Goal: Information Seeking & Learning: Compare options

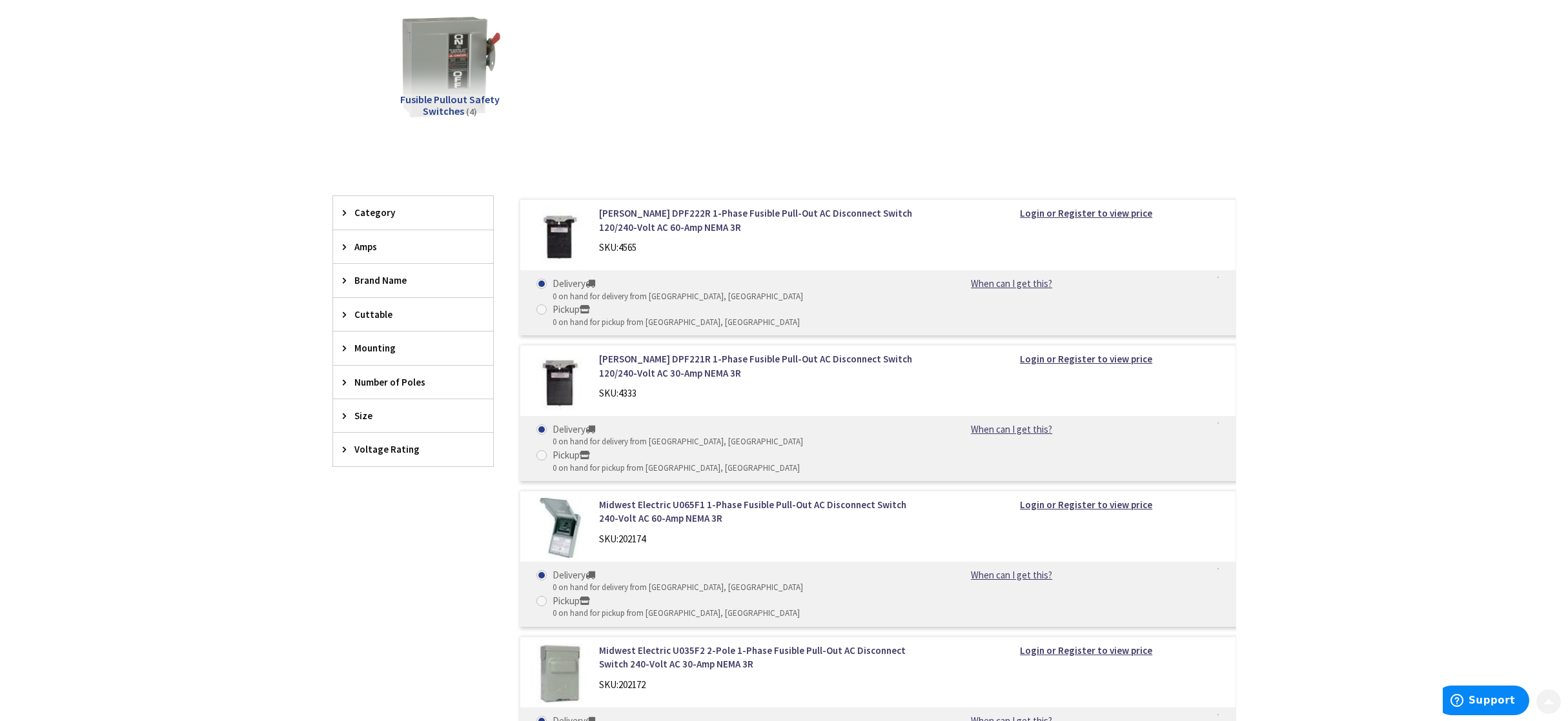
scroll to position [258, 0]
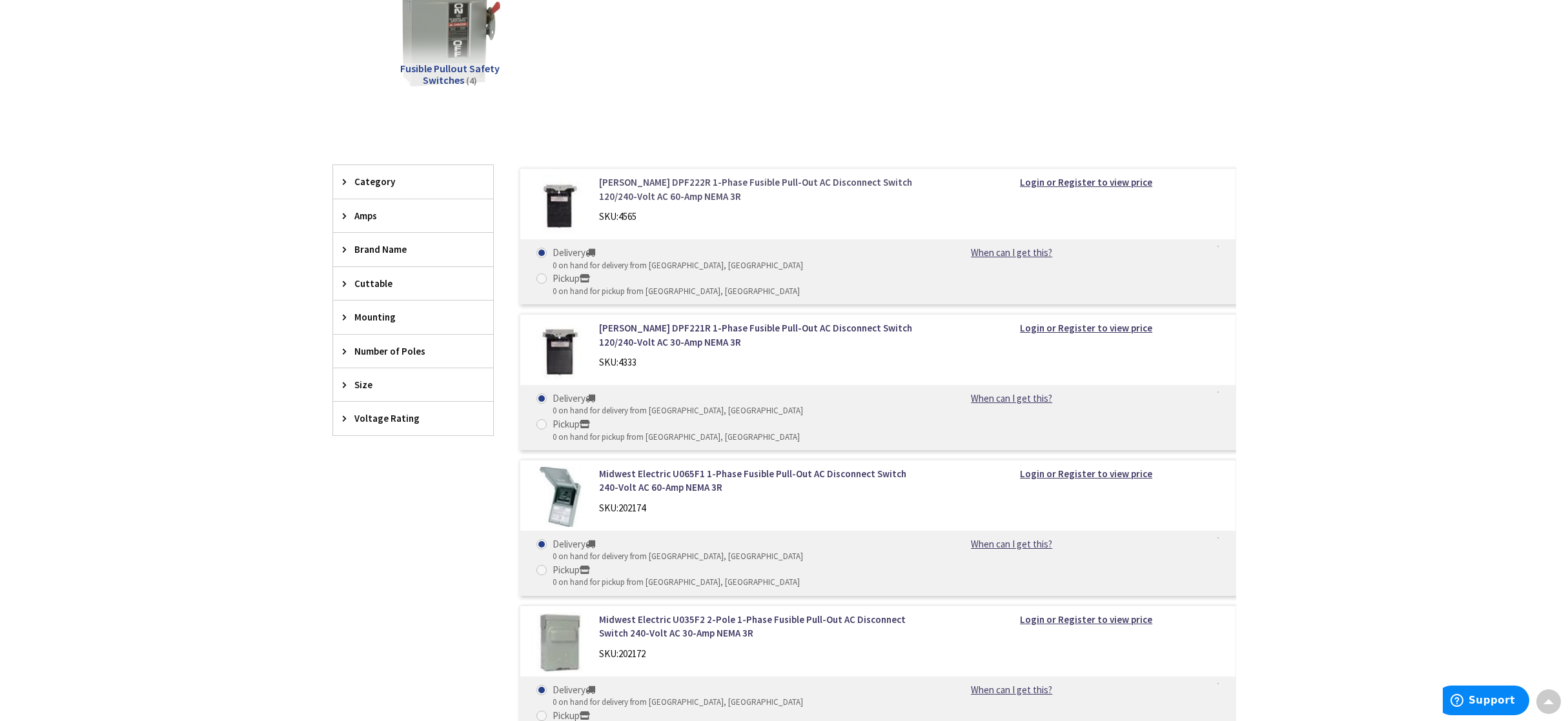
click at [656, 184] on link "[PERSON_NAME] DPF222R 1-Phase Fusible Pull-Out AC Disconnect Switch 120/240-Vol…" at bounding box center [763, 189] width 329 height 28
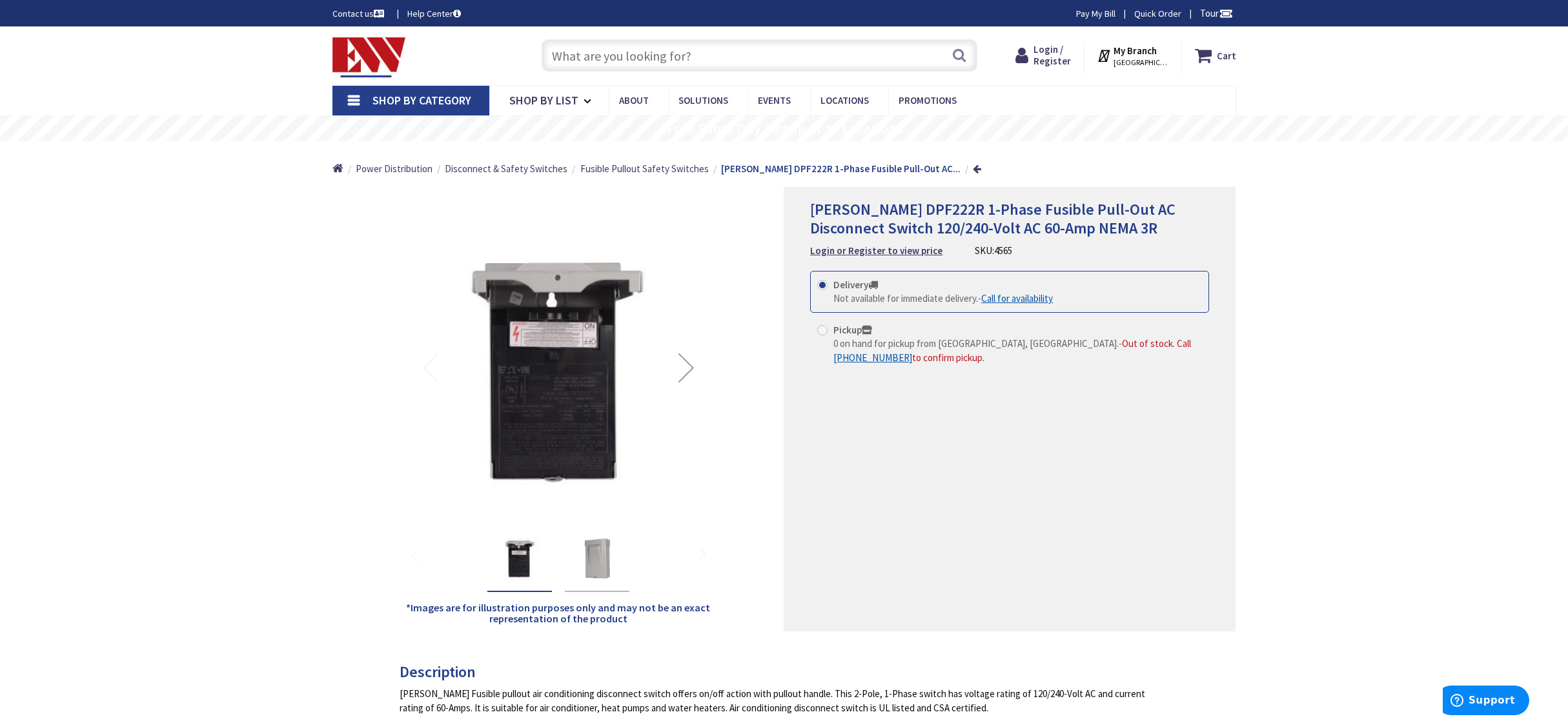
click at [679, 374] on div "Next" at bounding box center [685, 367] width 51 height 51
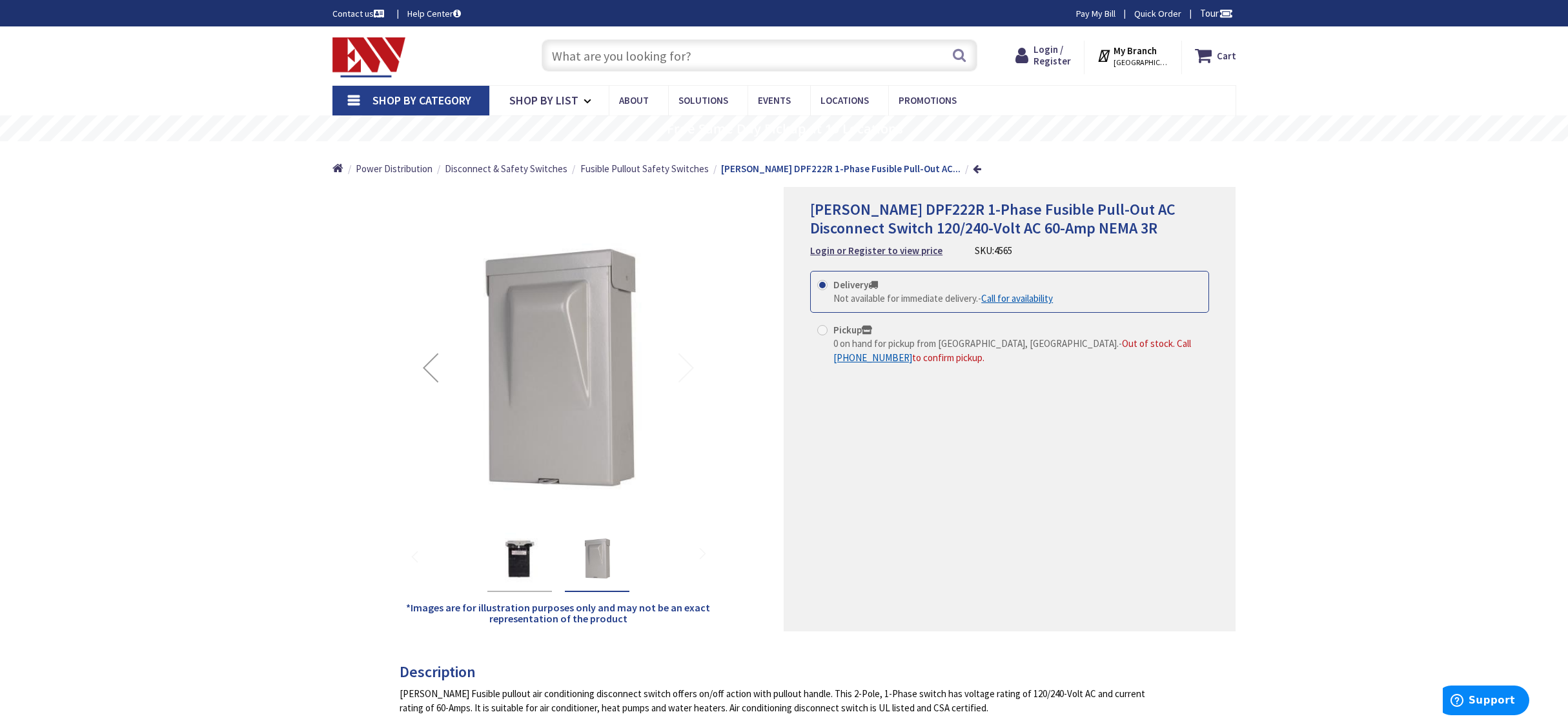
click at [431, 373] on div "Previous" at bounding box center [430, 367] width 51 height 51
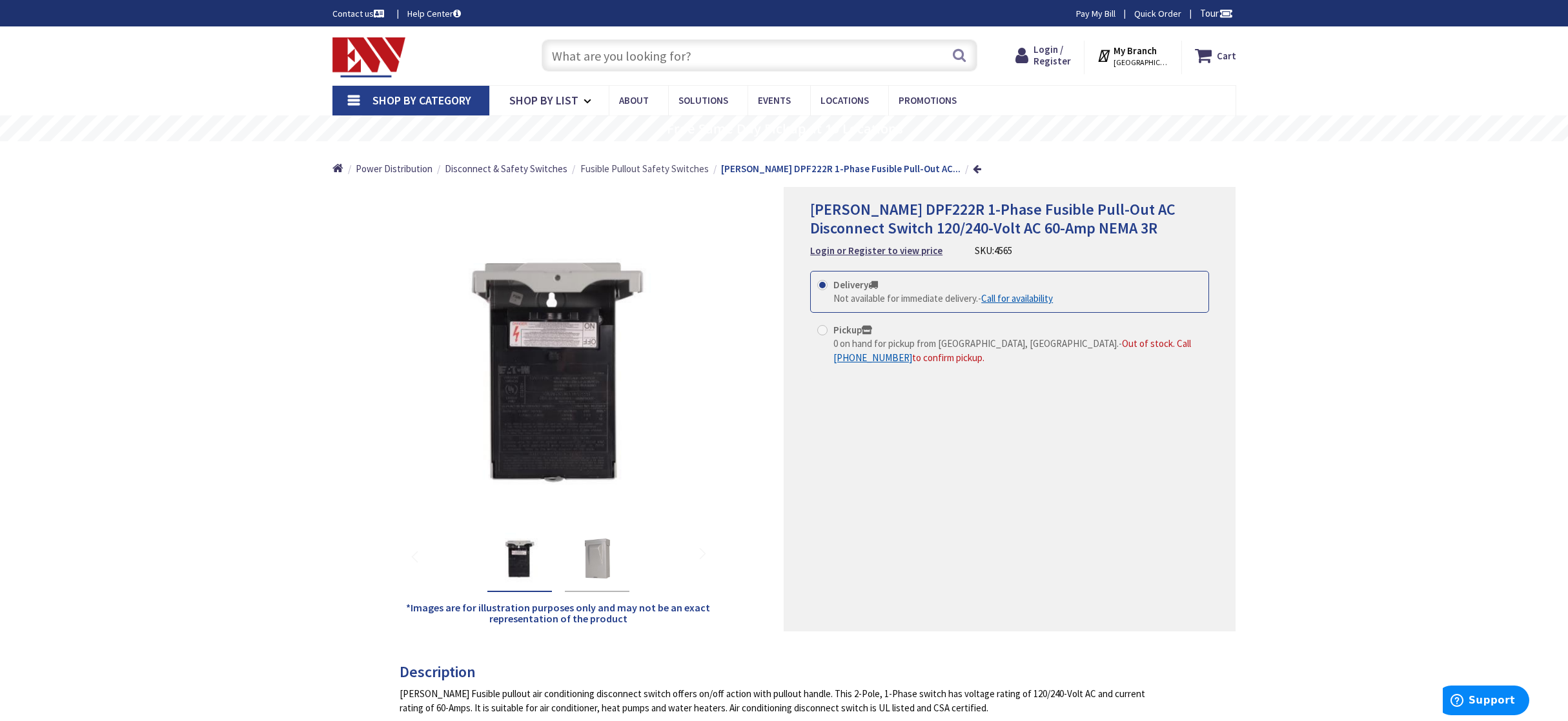
click at [657, 167] on span "Fusible Pullout Safety Switches" at bounding box center [644, 169] width 129 height 13
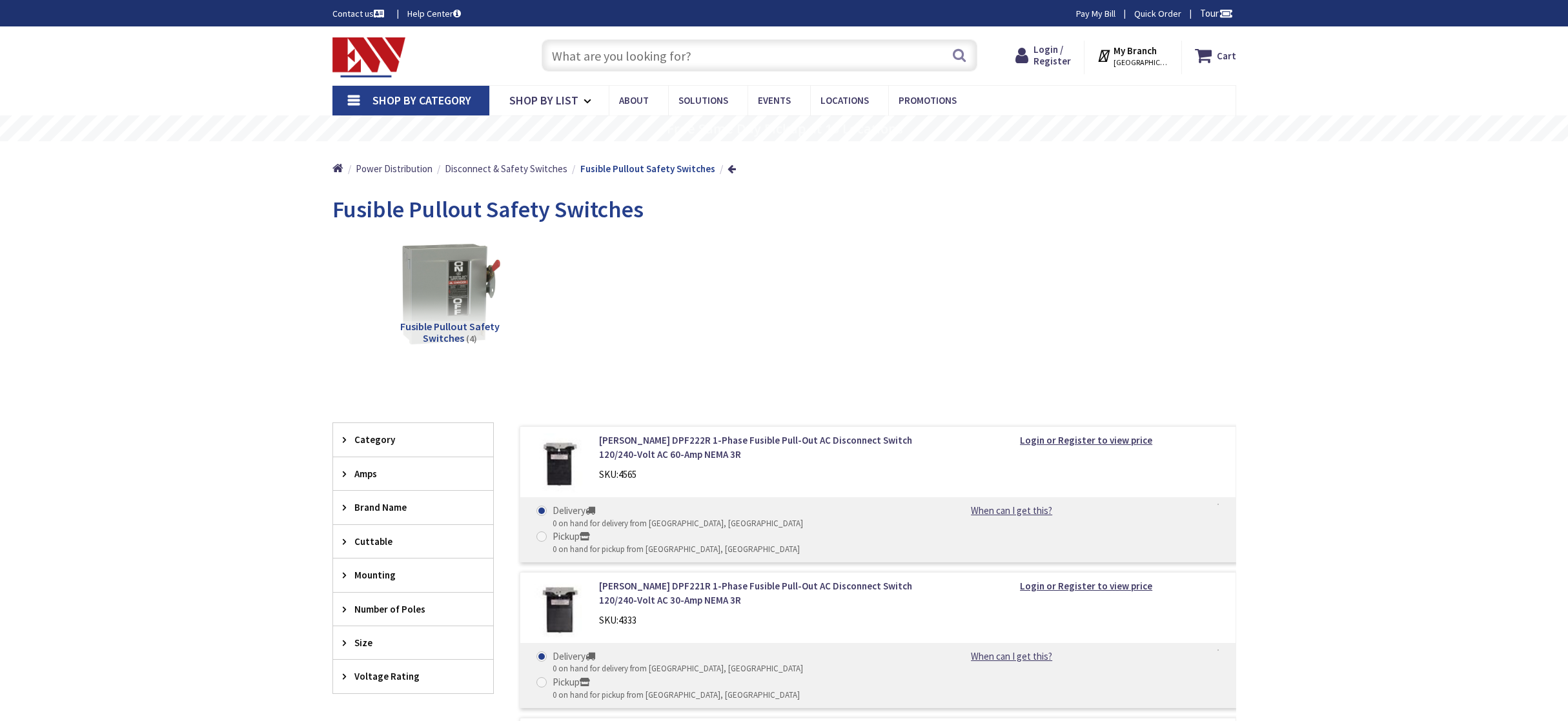
scroll to position [258, 0]
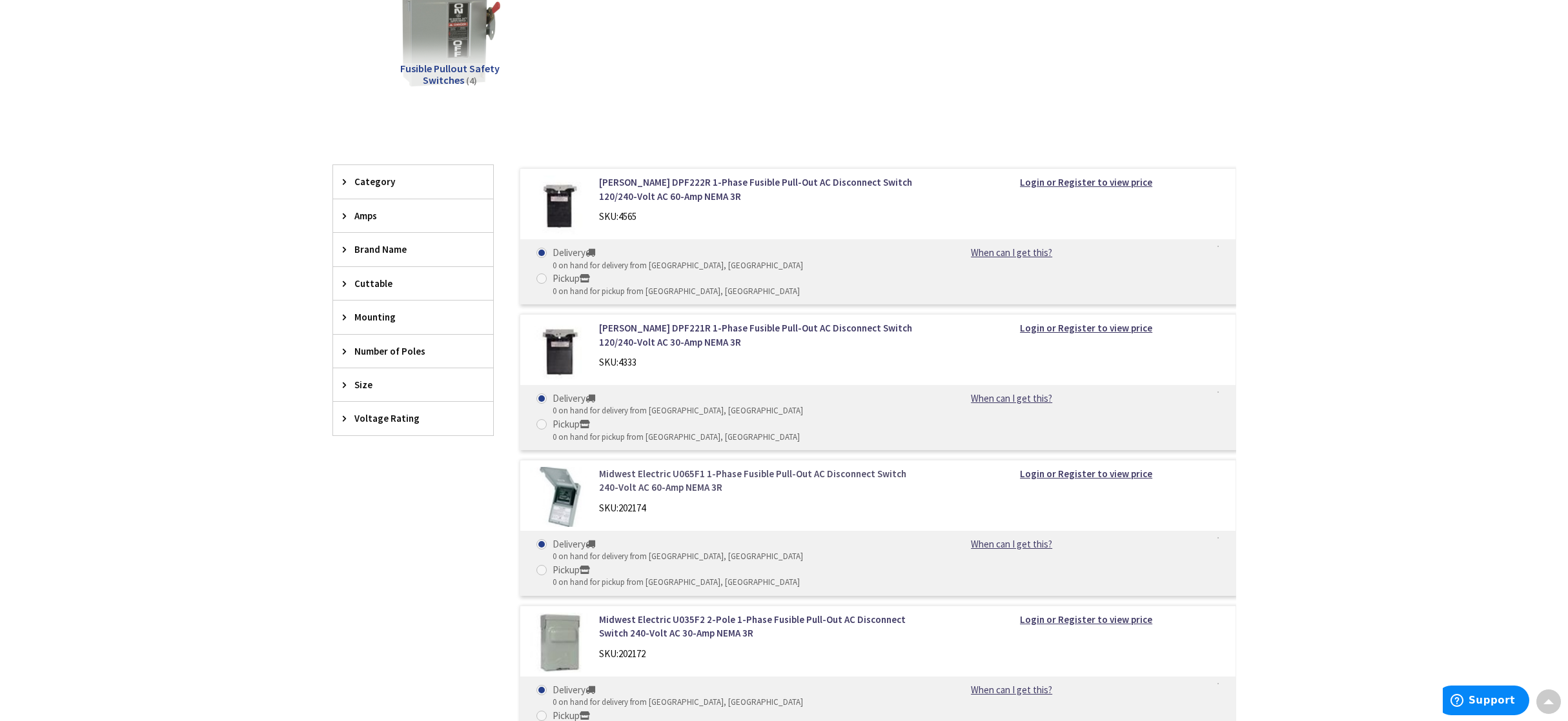
click at [749, 467] on link "Midwest Electric U065F1 1-Phase Fusible Pull-Out AC Disconnect Switch 240-Volt …" at bounding box center [763, 481] width 329 height 28
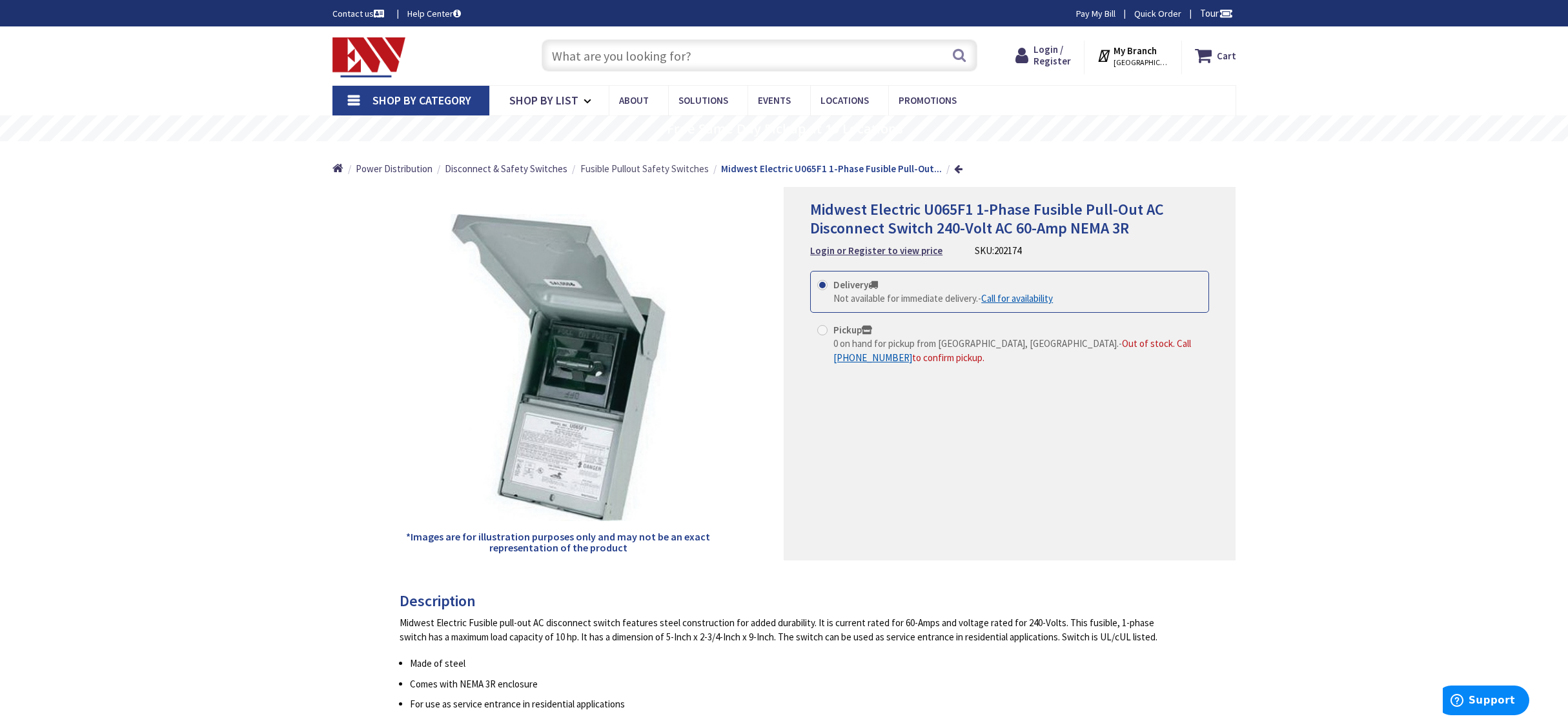
click at [603, 169] on span "Fusible Pullout Safety Switches" at bounding box center [644, 169] width 129 height 13
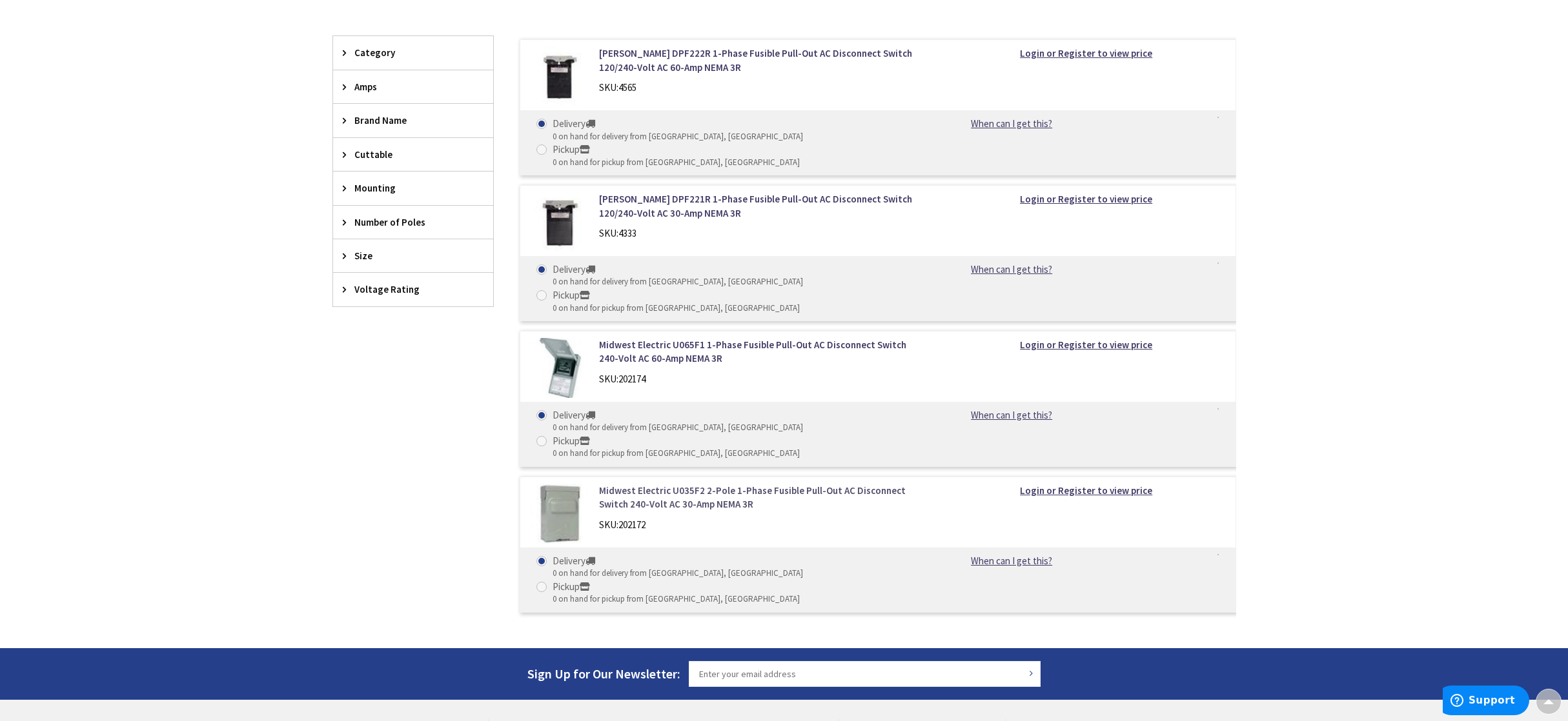
click at [718, 484] on link "Midwest Electric U035F2 2-Pole 1-Phase Fusible Pull-Out AC Disconnect Switch 24…" at bounding box center [763, 498] width 329 height 28
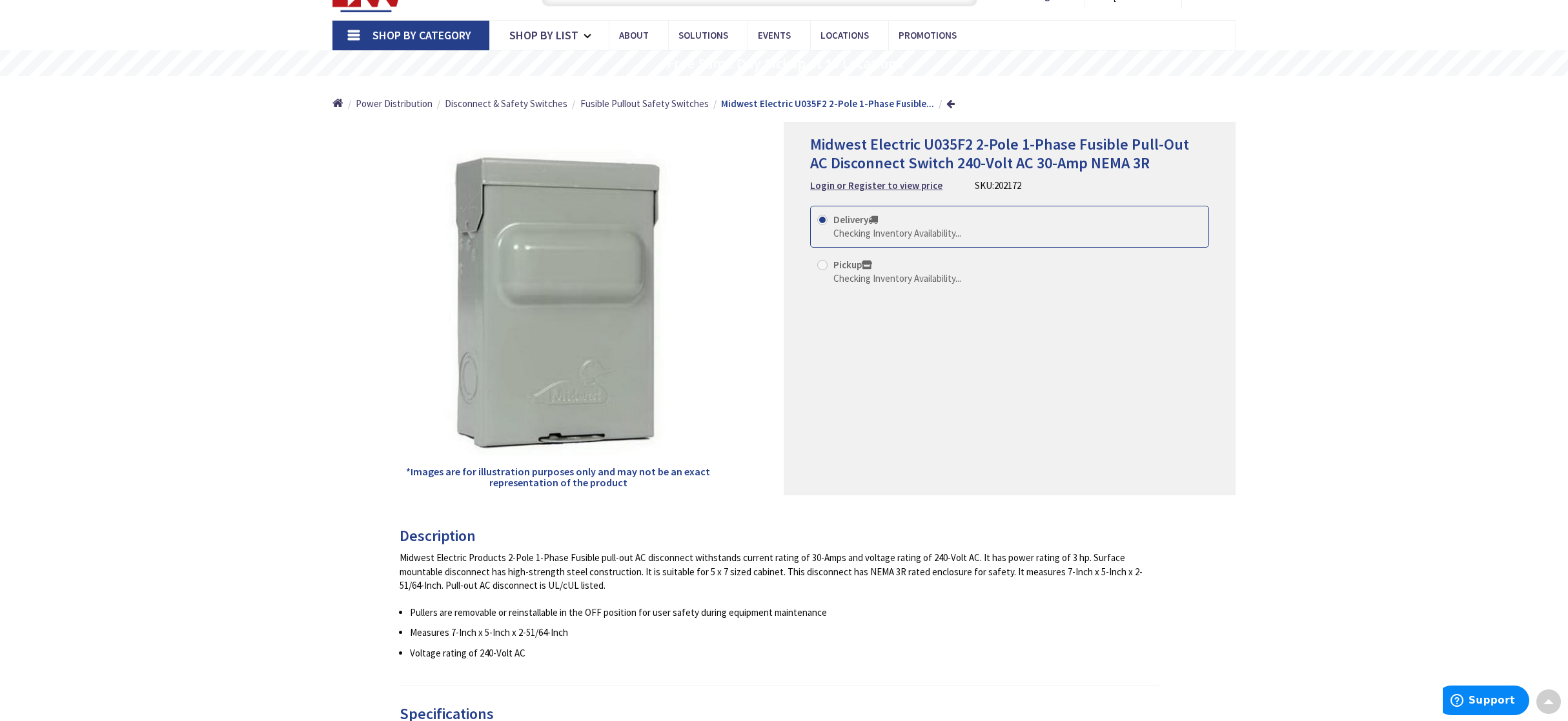
scroll to position [129, 0]
